Goal: Communication & Community: Connect with others

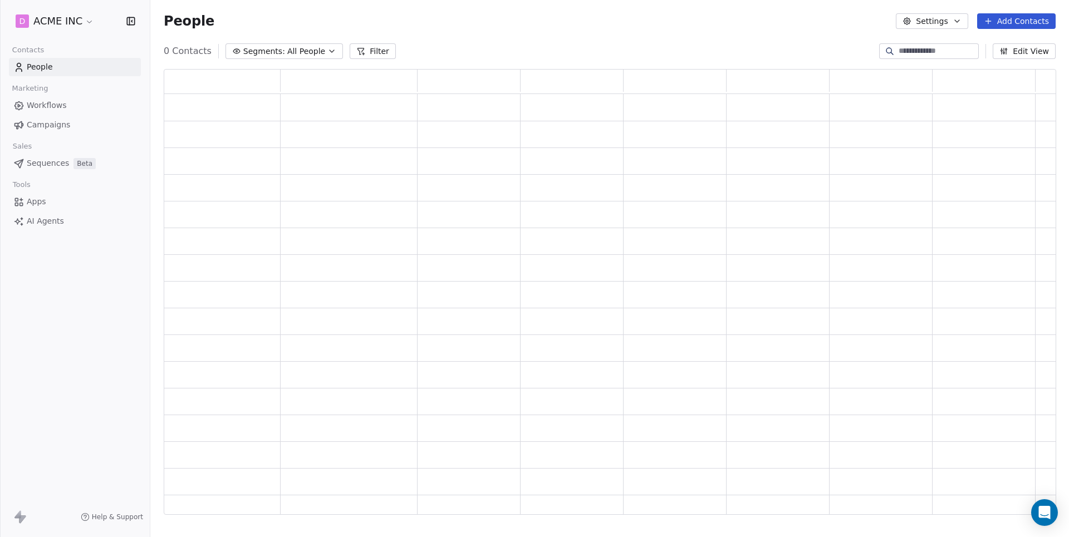
click at [53, 62] on div "D ACME INC Contacts People Marketing Workflows Campaigns Sales Sequences Beta T…" at bounding box center [534, 268] width 1069 height 537
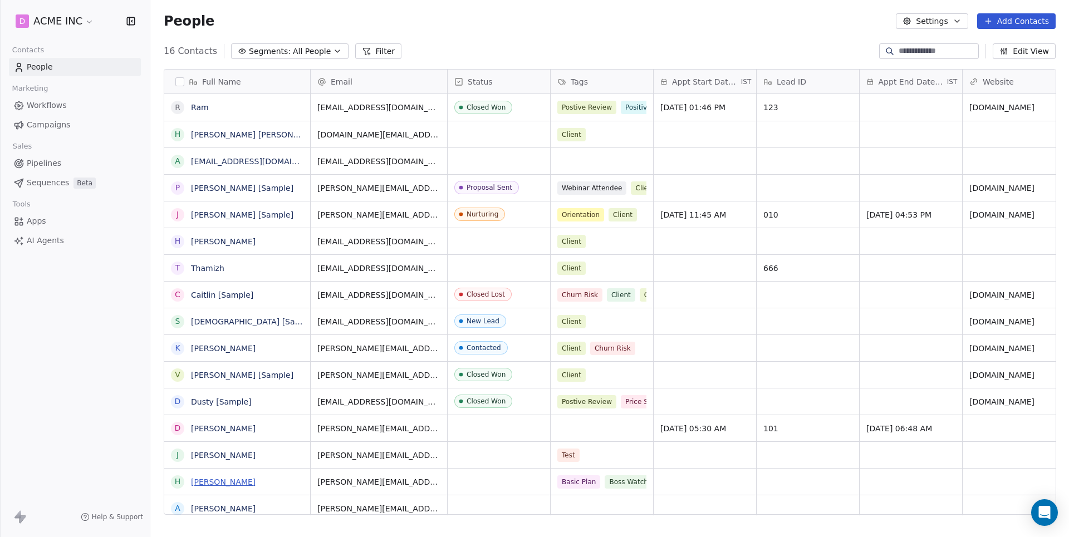
click at [218, 484] on link "[PERSON_NAME]" at bounding box center [223, 482] width 65 height 9
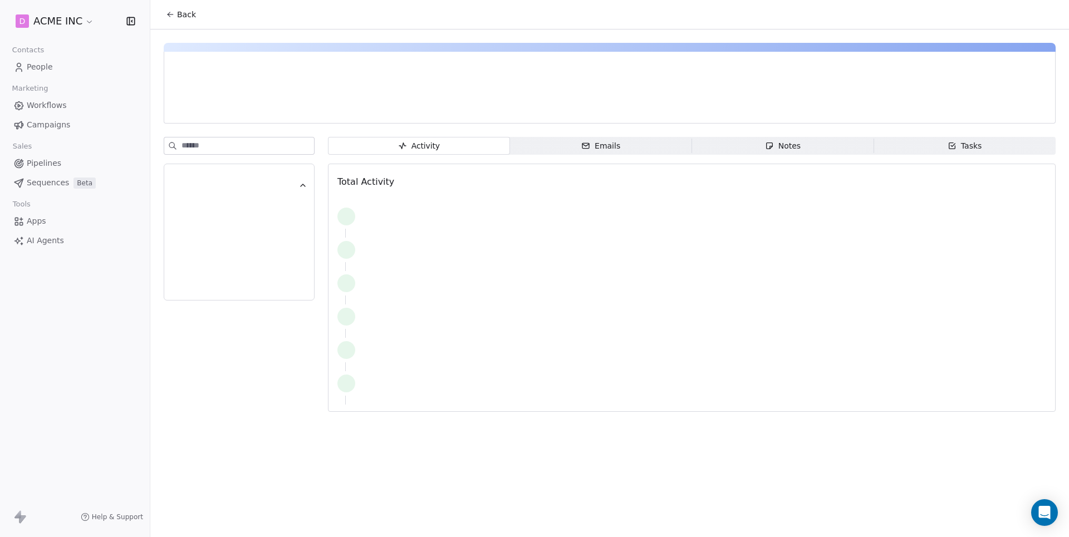
click at [644, 150] on span "Emails Emails" at bounding box center [601, 146] width 182 height 18
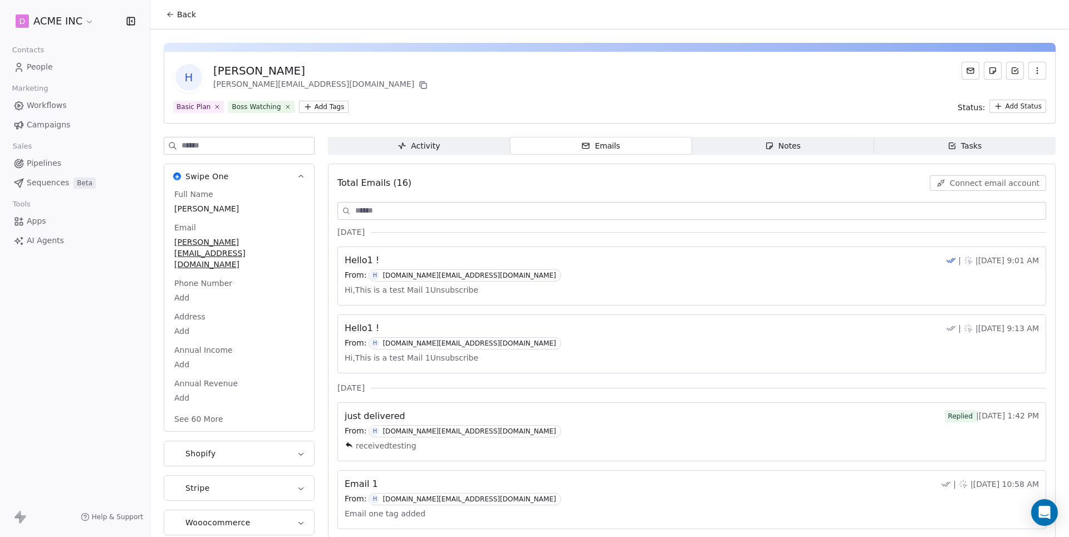
click at [974, 188] on button "Connect email account" at bounding box center [988, 183] width 116 height 16
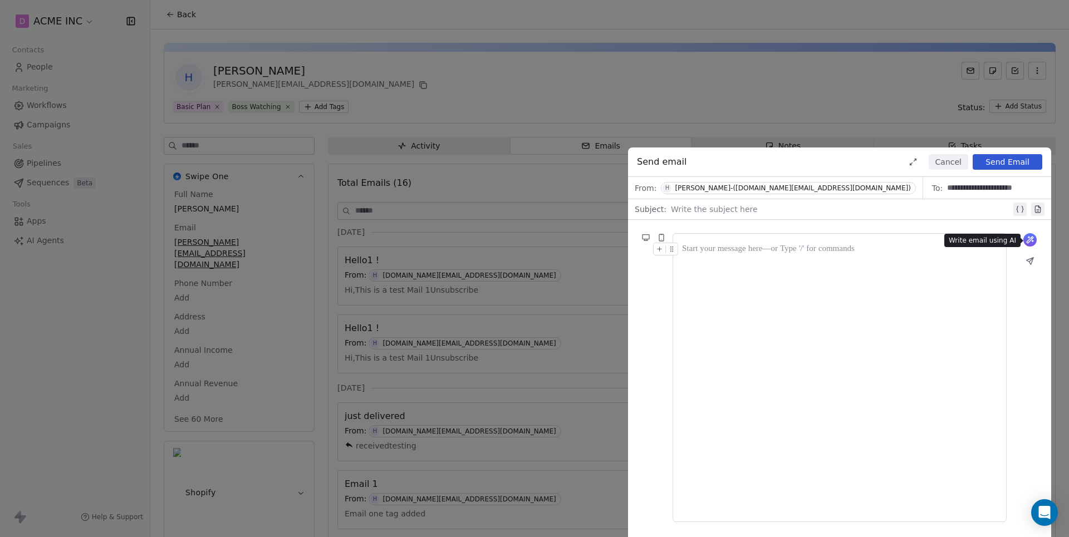
click at [1028, 241] on icon at bounding box center [1030, 240] width 7 height 7
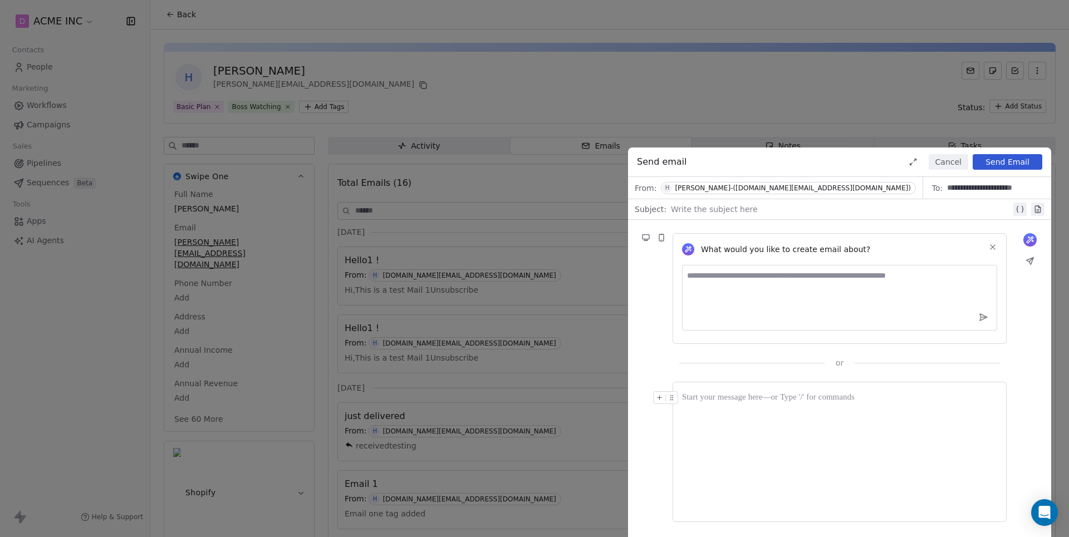
click at [735, 292] on textarea at bounding box center [839, 298] width 315 height 66
type textarea "**********"
click at [983, 319] on icon at bounding box center [983, 317] width 7 height 7
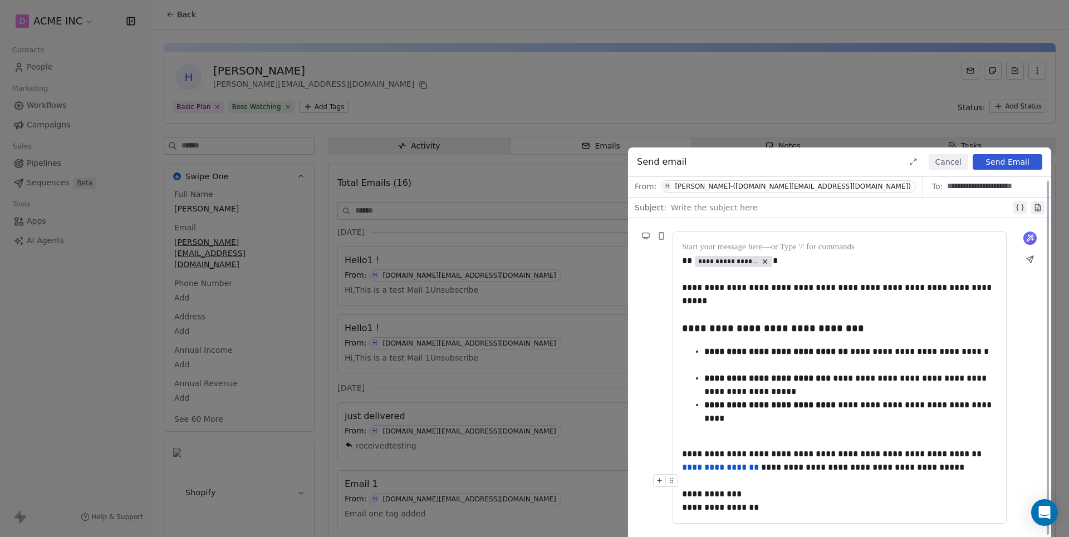
scroll to position [2, 0]
click at [346, 80] on div "**********" at bounding box center [534, 268] width 1069 height 537
click at [945, 168] on button "Cancel" at bounding box center [949, 162] width 40 height 16
